Goal: Find specific page/section: Find specific page/section

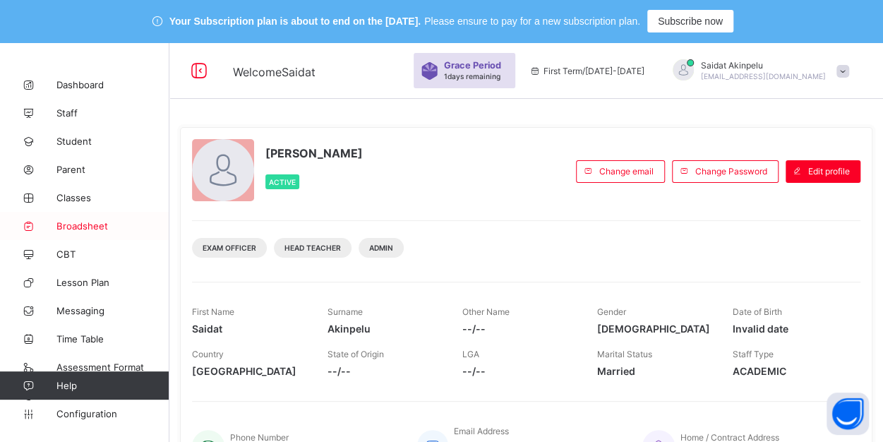
click at [76, 228] on span "Broadsheet" at bounding box center [112, 225] width 113 height 11
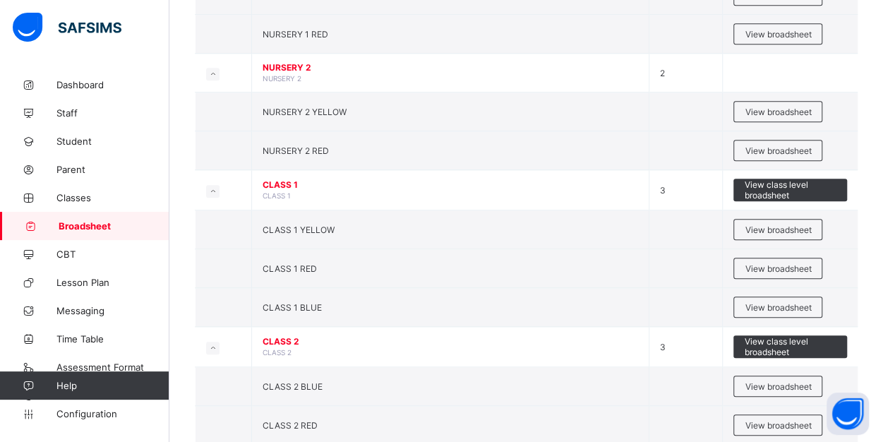
scroll to position [515, 0]
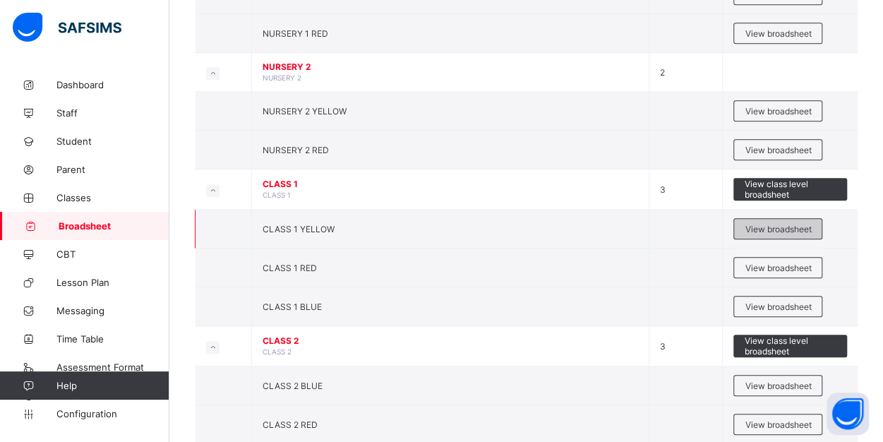
click at [777, 224] on span "View broadsheet" at bounding box center [778, 229] width 66 height 11
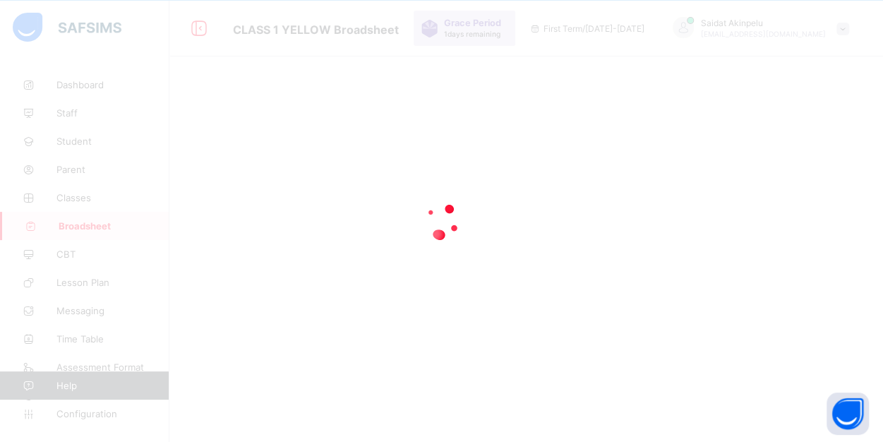
scroll to position [148, 0]
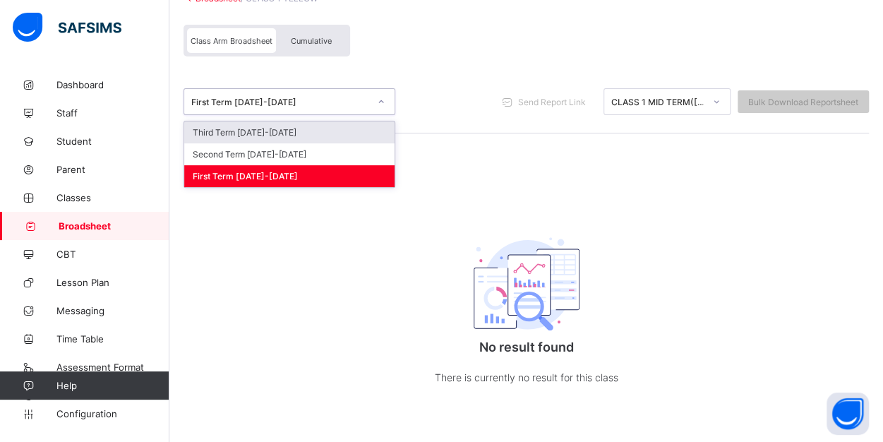
click at [381, 98] on icon at bounding box center [381, 102] width 8 height 14
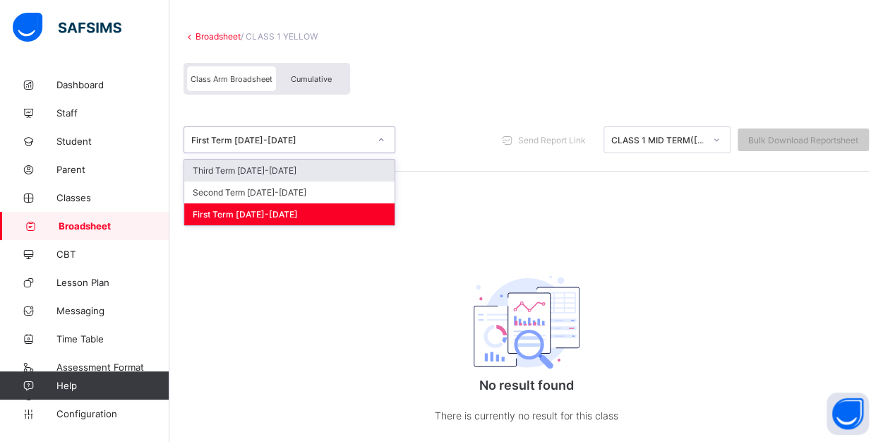
scroll to position [109, 0]
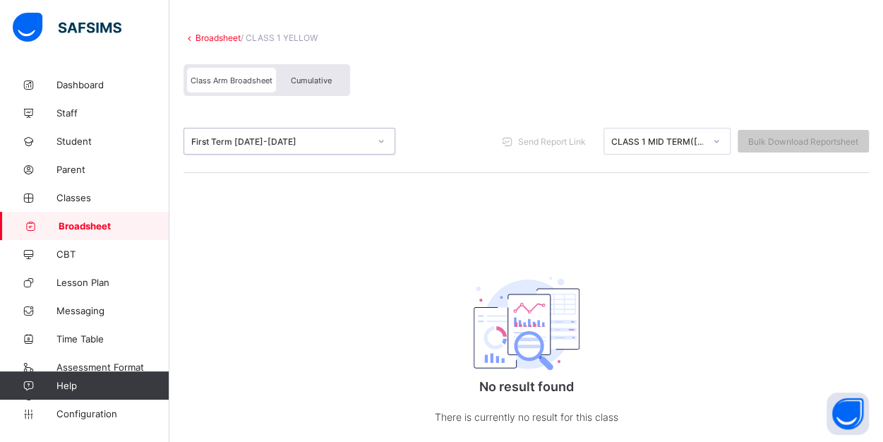
click at [380, 140] on icon at bounding box center [381, 141] width 8 height 14
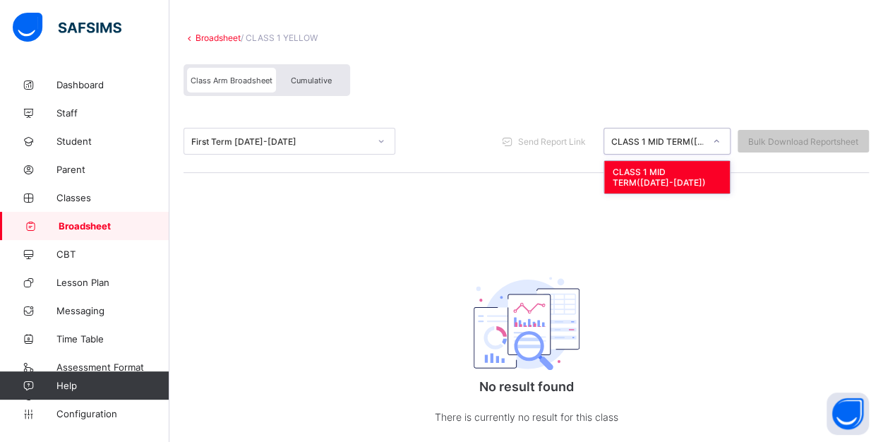
click at [721, 139] on icon at bounding box center [716, 141] width 8 height 14
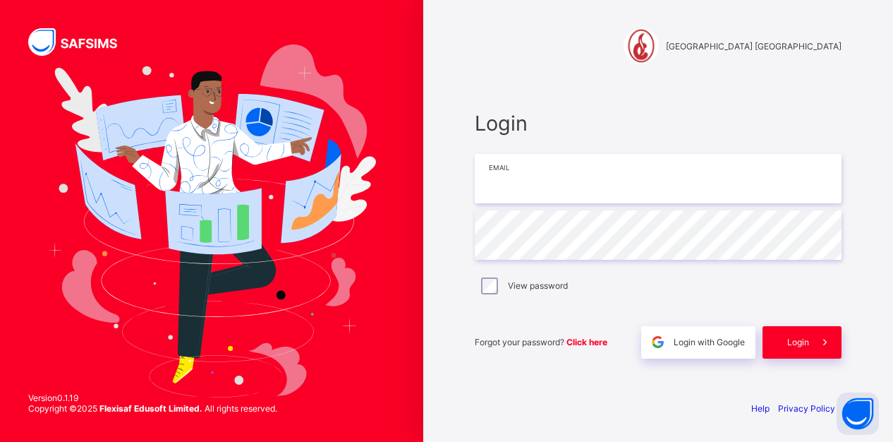
type input "**********"
